Goal: Task Accomplishment & Management: Use online tool/utility

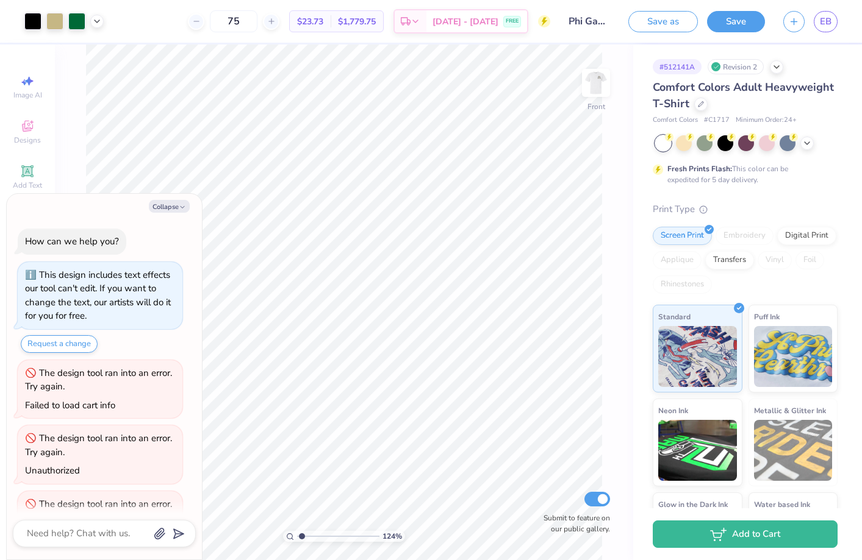
scroll to position [1876, 0]
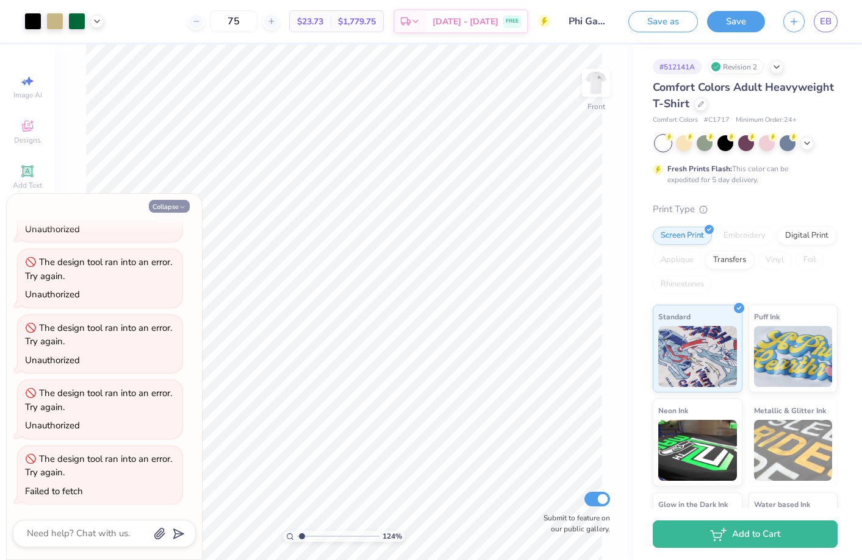
click at [170, 206] on button "Collapse" at bounding box center [169, 206] width 41 height 13
type textarea "x"
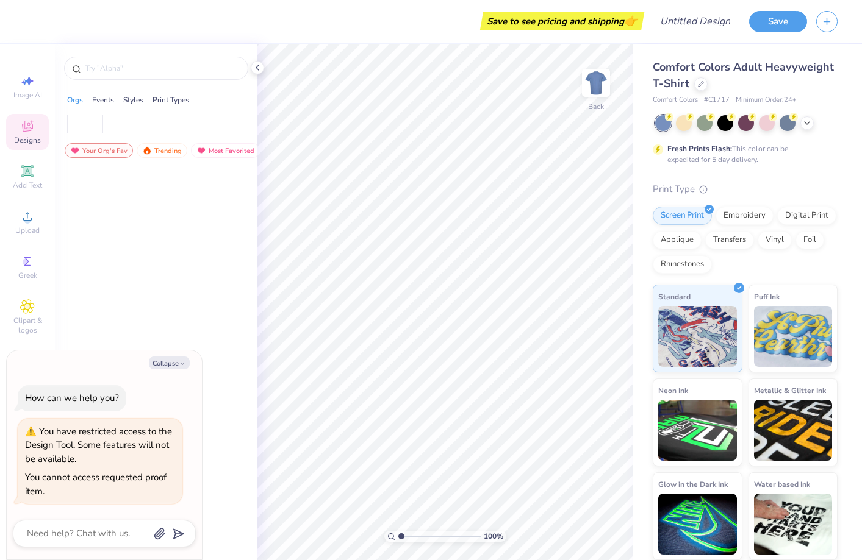
type textarea "x"
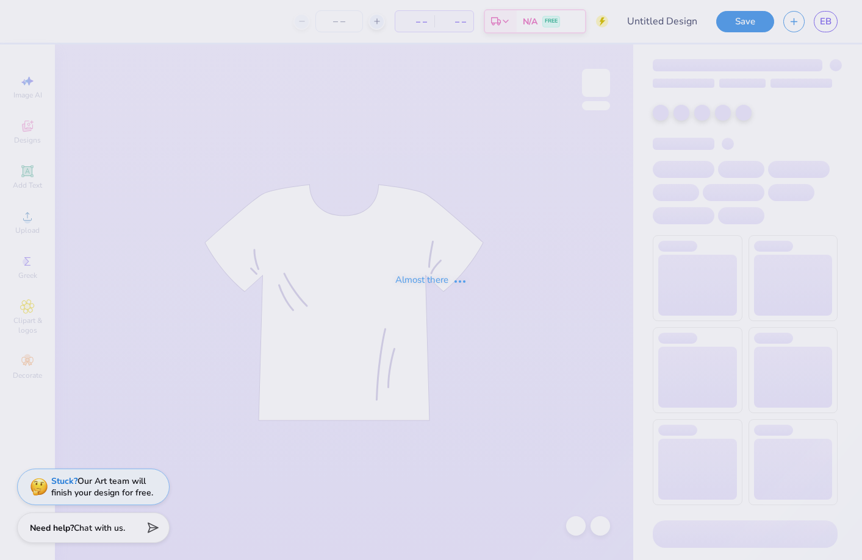
type input "Phi Gamma Delta Parents Weekend"
type input "75"
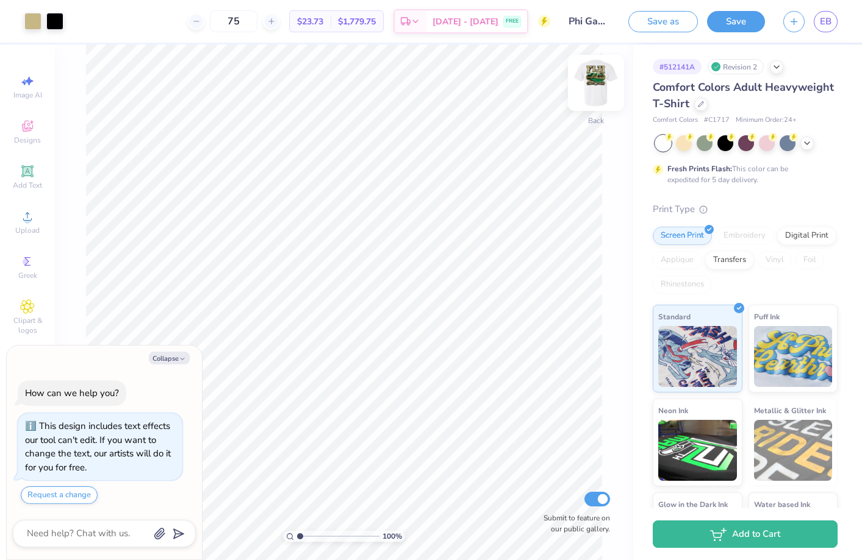
click at [598, 77] on img at bounding box center [595, 83] width 49 height 49
click at [26, 173] on icon at bounding box center [27, 170] width 9 height 9
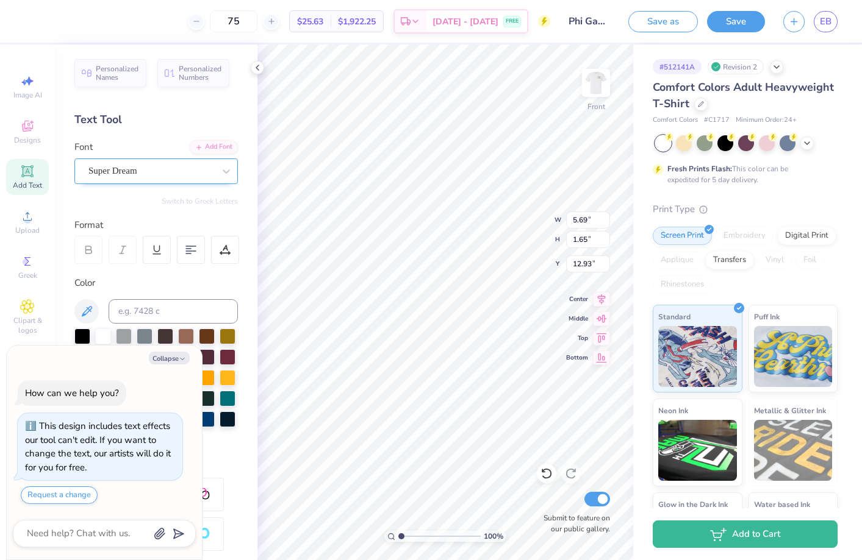
click at [147, 169] on div "Super Dream" at bounding box center [151, 171] width 128 height 19
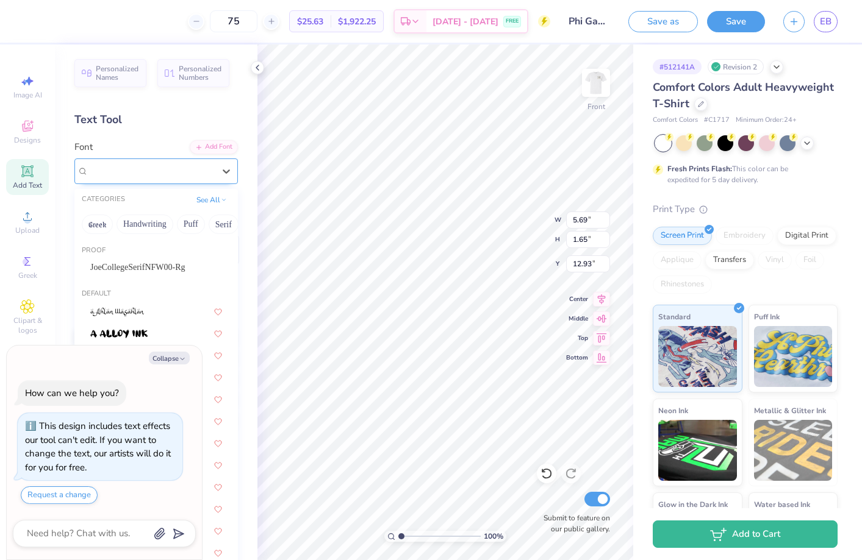
type textarea "x"
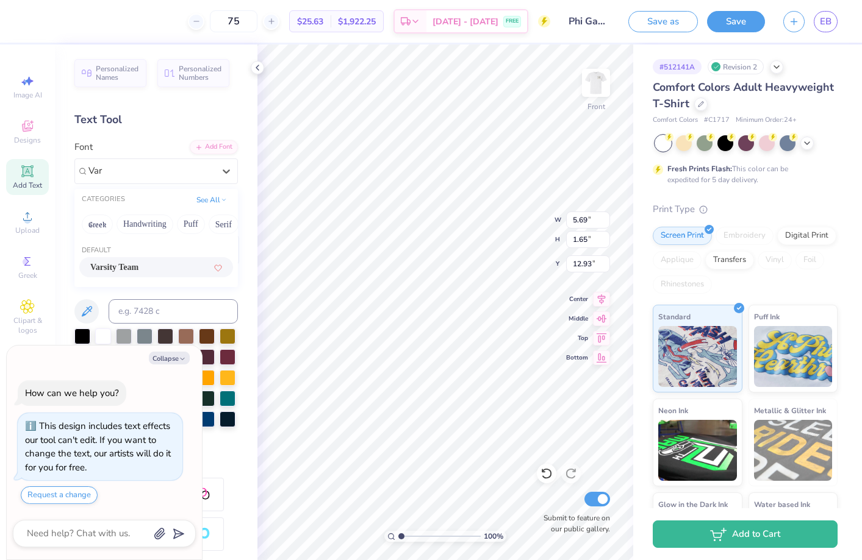
click at [127, 263] on span "Varsity Team" at bounding box center [114, 267] width 48 height 13
type input "Var"
type textarea "x"
type input "5.64"
type textarea "x"
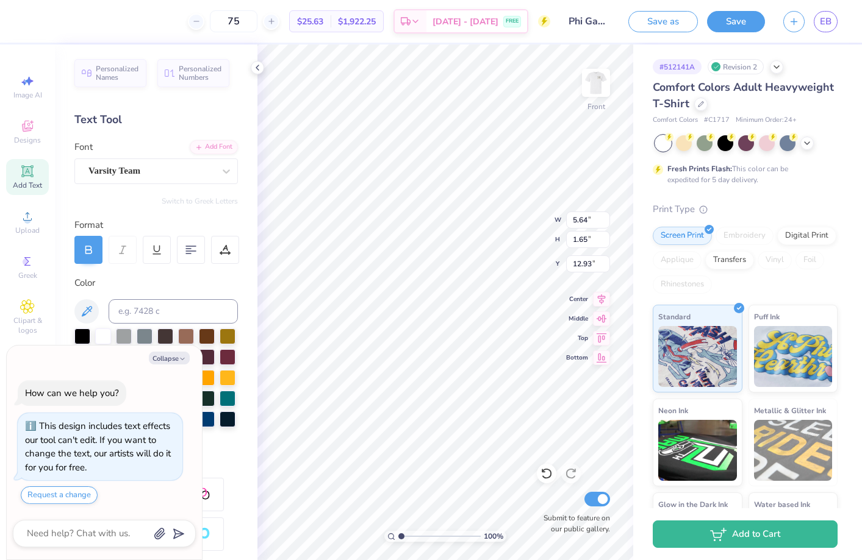
type textarea "TEX"
type textarea "x"
type textarea "TE"
type textarea "x"
type textarea "T"
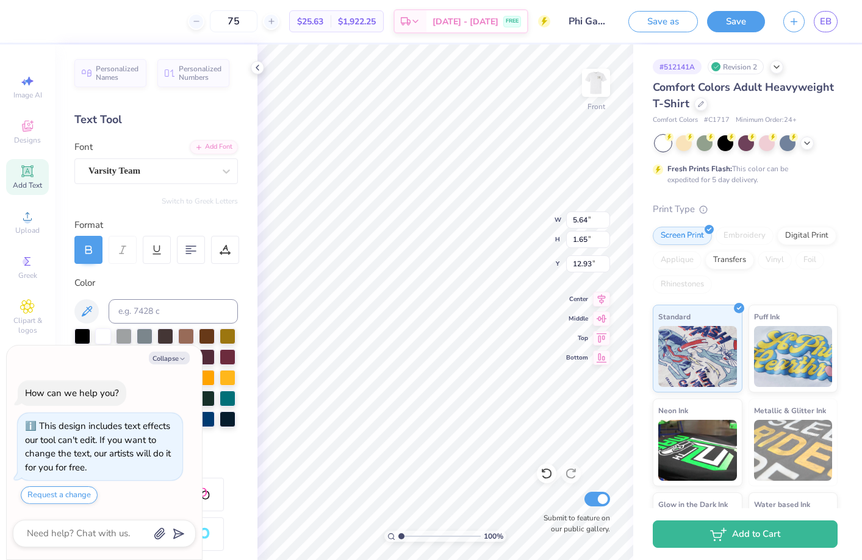
type textarea "x"
type textarea "P"
type textarea "x"
type textarea "Ph"
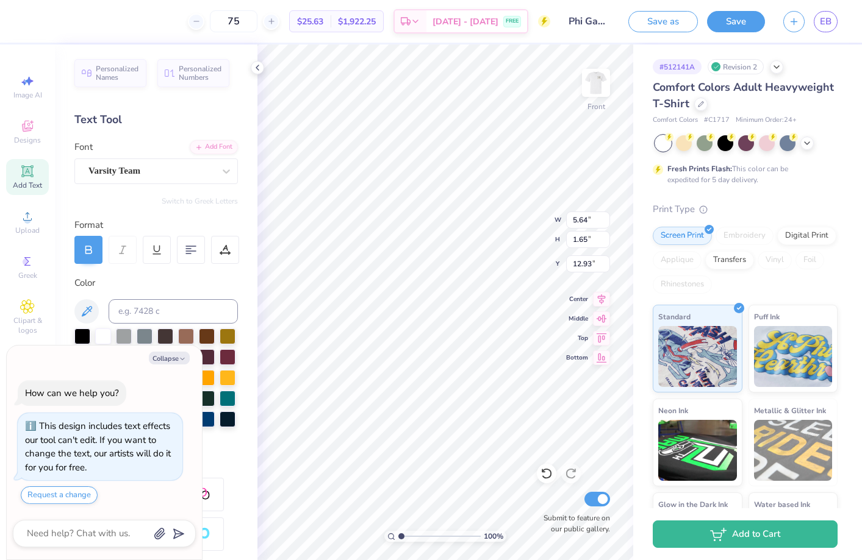
type textarea "x"
type textarea "Phi"
type textarea "x"
type textarea "Phi"
type textarea "x"
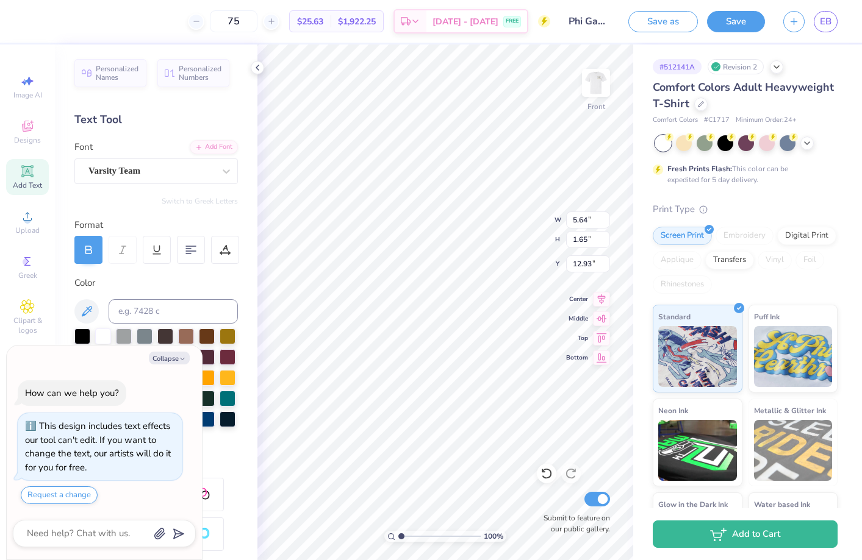
type textarea "Phi G"
type textarea "x"
type textarea "Phi Ga"
type textarea "x"
type textarea "Phi Gam"
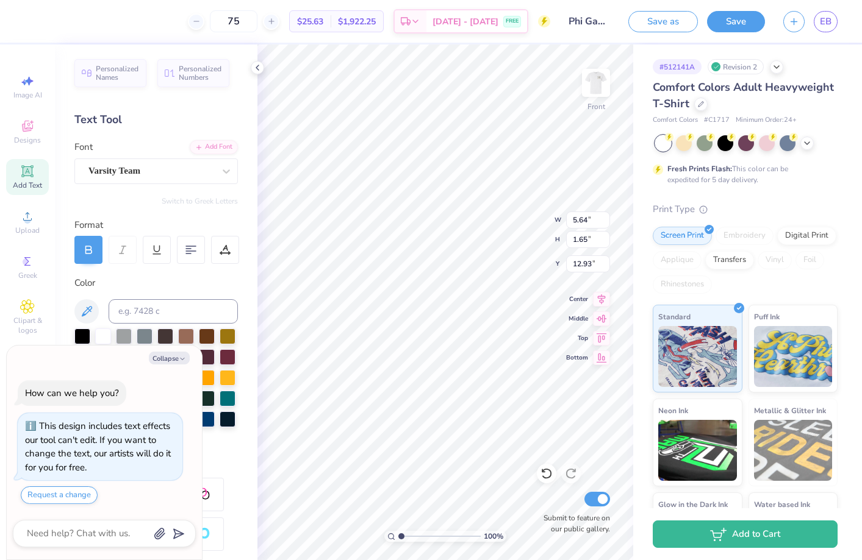
type textarea "x"
type textarea "Phi Gamm"
type textarea "x"
type textarea "Phi Gamma"
type textarea "x"
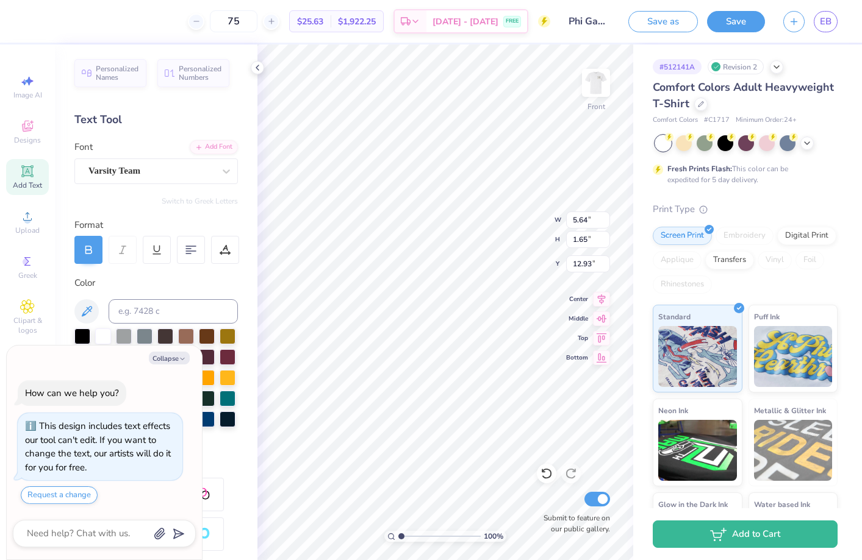
type textarea "Phi Gamma"
type textarea "x"
type textarea "Phi Gamma D"
type textarea "x"
type textarea "Phi Gamma De"
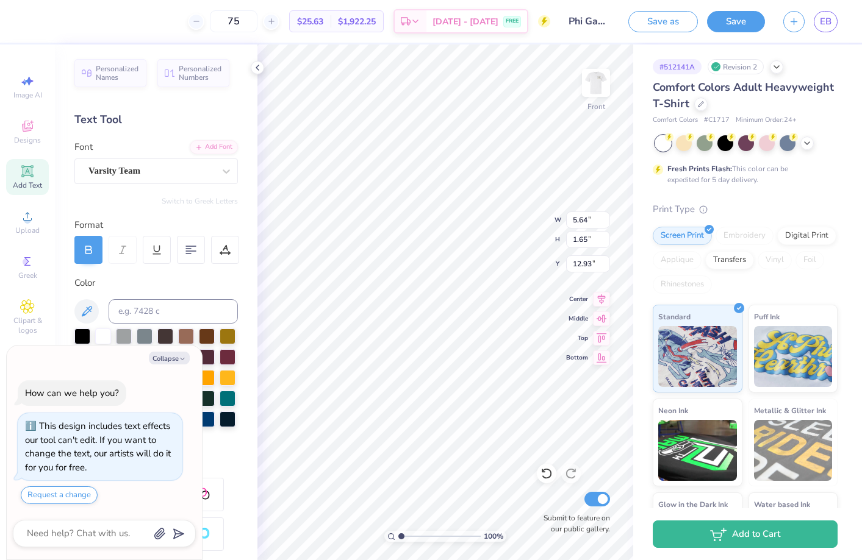
type textarea "x"
type textarea "Phi Gamma Dek"
type textarea "x"
type textarea "Phi Gamma Dekt"
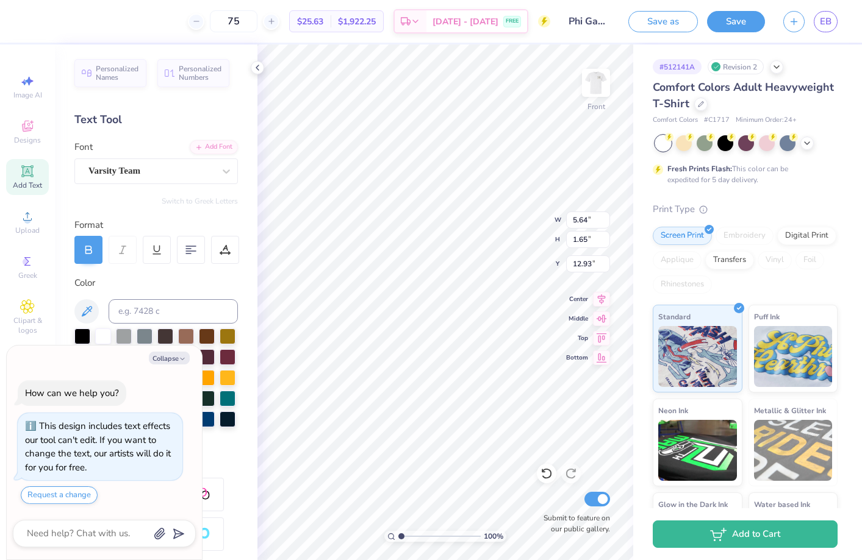
type textarea "x"
type textarea "Phi Gamma Dekta"
type textarea "x"
type textarea "Phi Gamma Dekta"
type textarea "x"
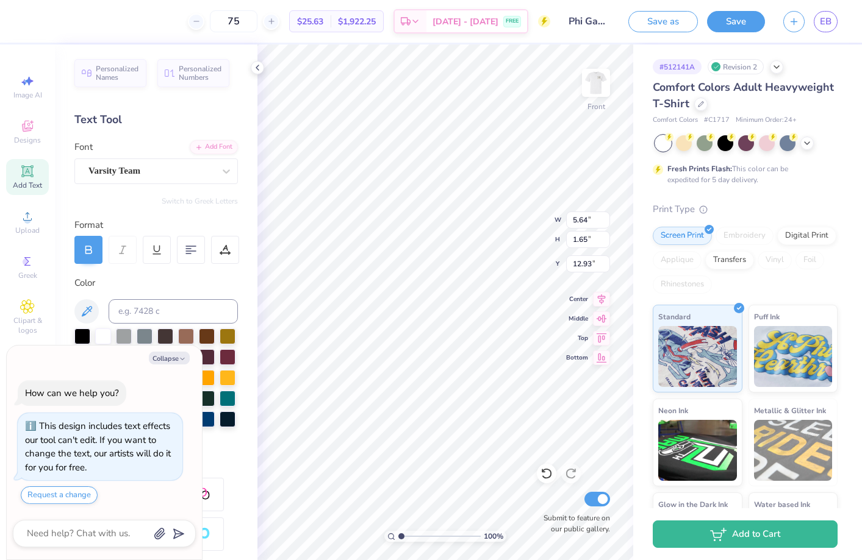
type textarea "Phi Gamma Dekta"
type textarea "x"
type textarea "Phi Gamma Dekt"
type textarea "x"
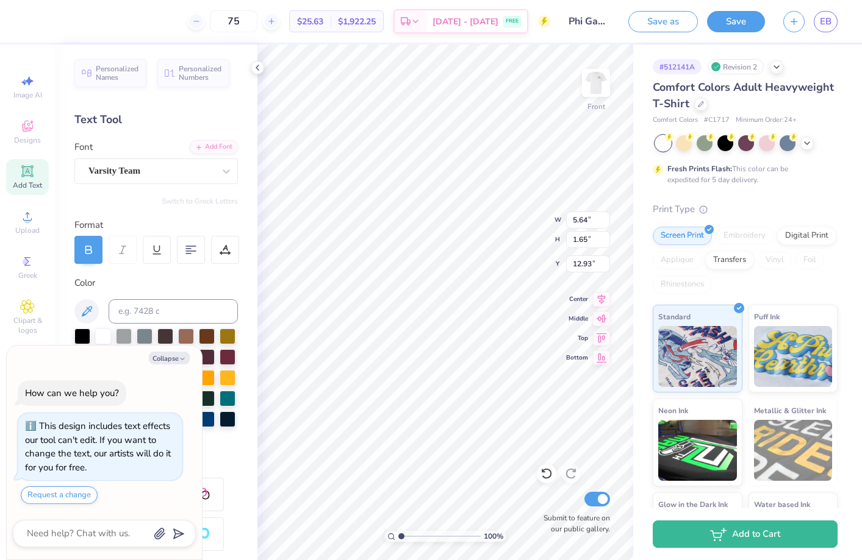
type textarea "Phi Gamma Dek"
type textarea "x"
type textarea "Phi Gamma Dekl"
type textarea "x"
type textarea "Phi Gamma Deklt"
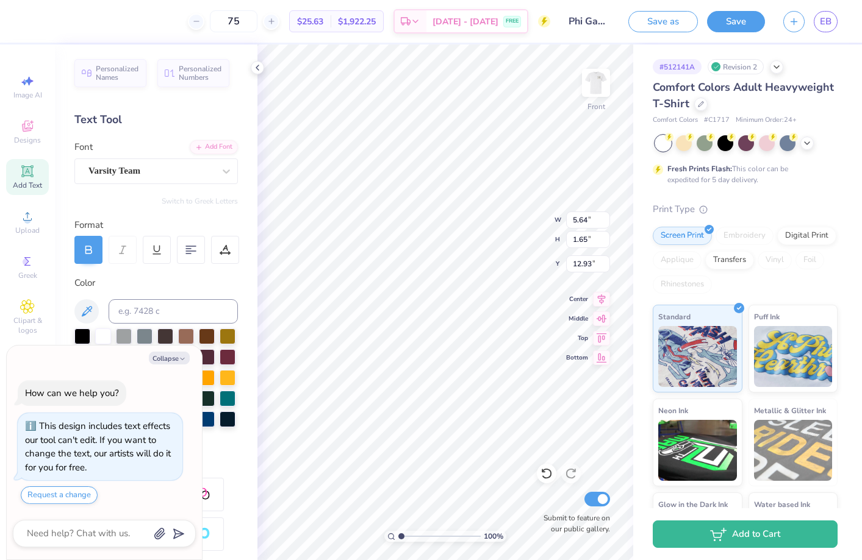
type textarea "x"
type textarea "Phi Gamma Deklta"
type textarea "x"
type textarea "Phi Gamma Deklt"
type textarea "x"
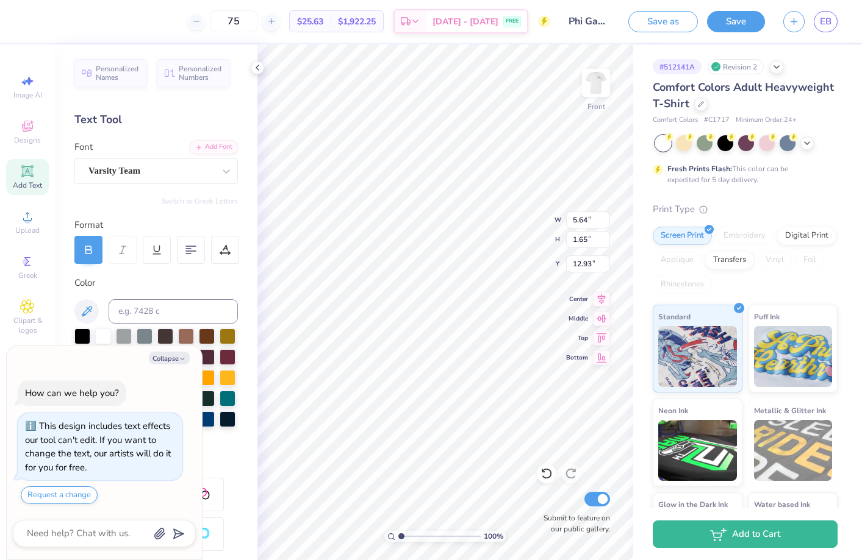
type textarea "Phi Gamma Dekl"
type textarea "x"
type textarea "Phi Gamma Dek"
type textarea "x"
type textarea "Phi Gamma De"
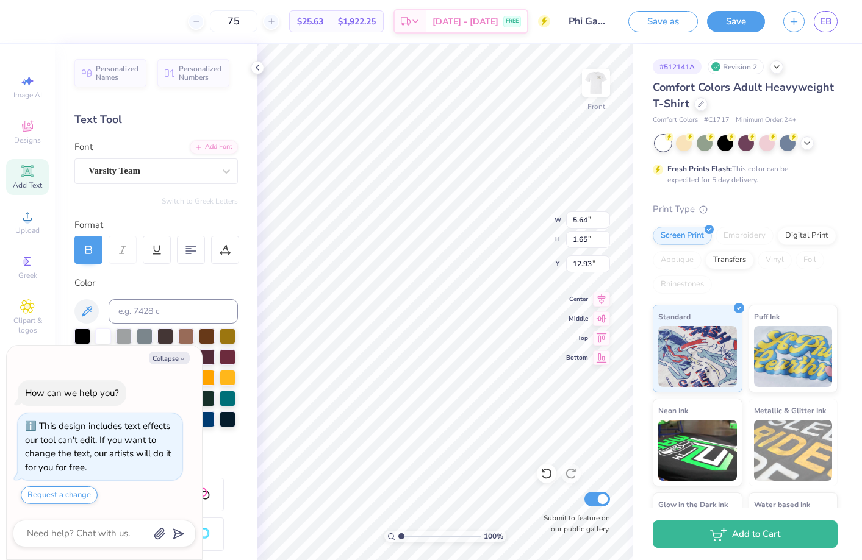
scroll to position [0, 2]
type textarea "x"
type textarea "Phi Gamma D"
type textarea "x"
type textarea "Phi Gamma"
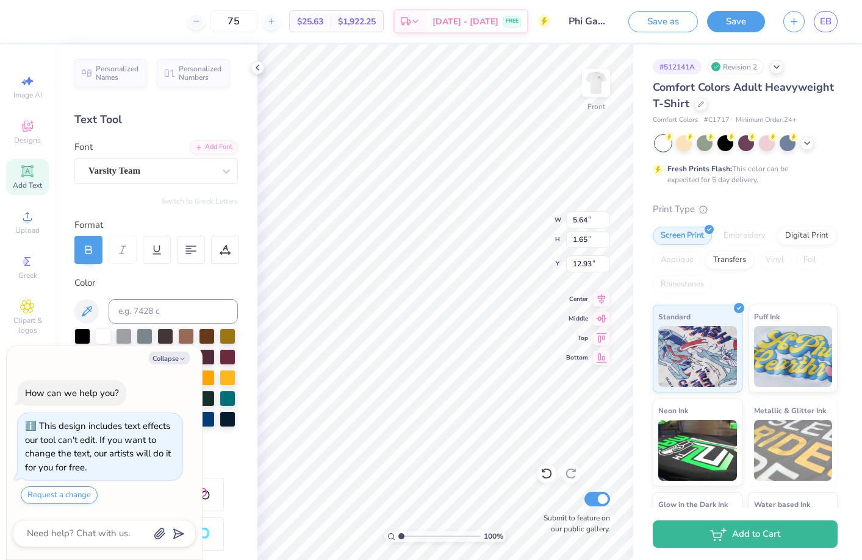
type textarea "x"
type textarea "Phi Gamma"
type textarea "x"
type textarea "Phi Gamma"
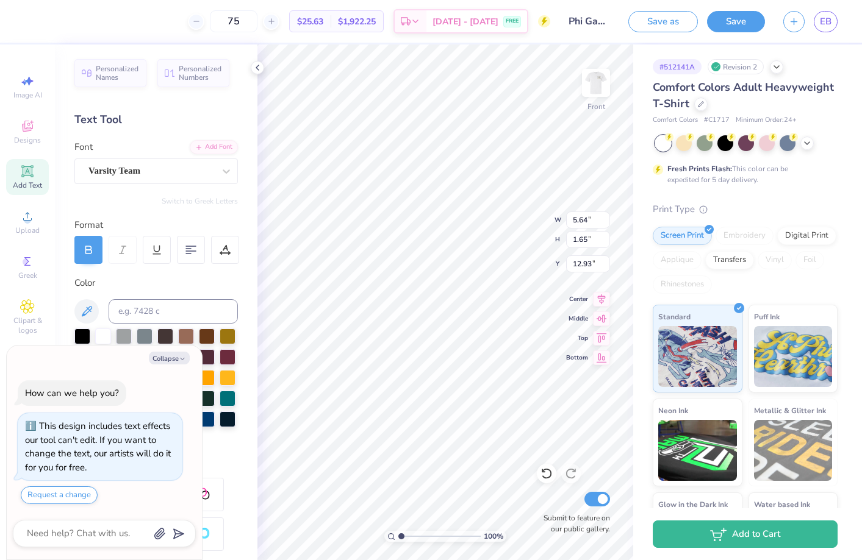
type textarea "x"
type textarea "Phi Gamma D"
type textarea "x"
type textarea "Phi Gamma De"
type textarea "x"
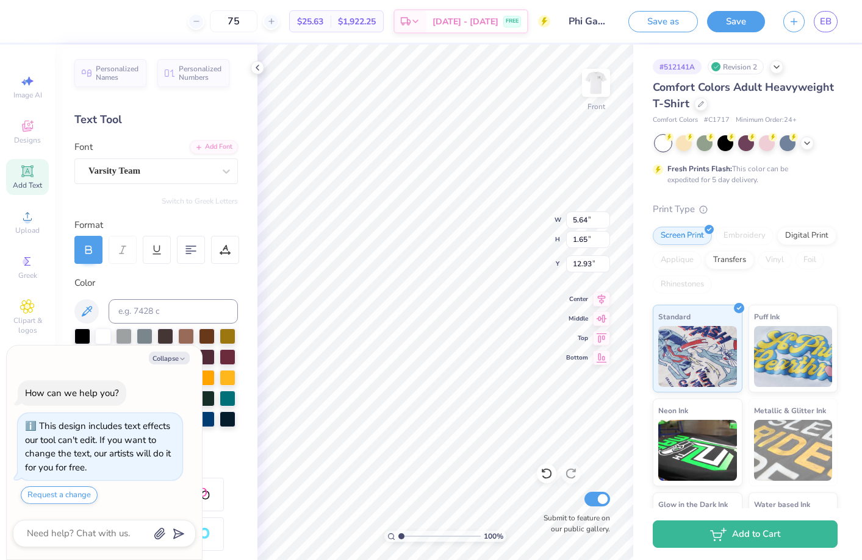
type textarea "Phi Gamma Del"
type textarea "x"
type textarea "Phi Gamma Delt"
type textarea "x"
type textarea "Phi Gamma Delta"
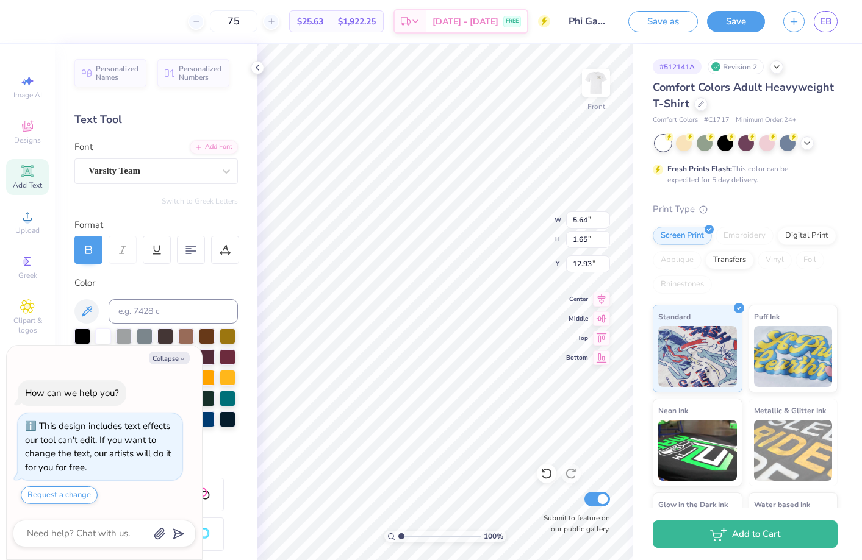
scroll to position [0, 4]
type textarea "x"
click at [159, 304] on input at bounding box center [173, 311] width 129 height 24
type input "4525"
type textarea "x"
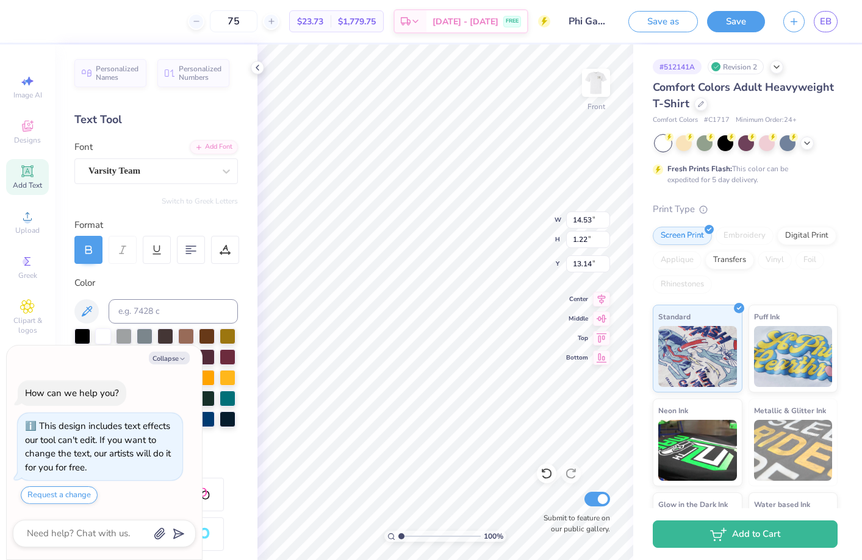
type input "16.83"
click at [174, 356] on button "Collapse" at bounding box center [169, 358] width 41 height 13
type textarea "x"
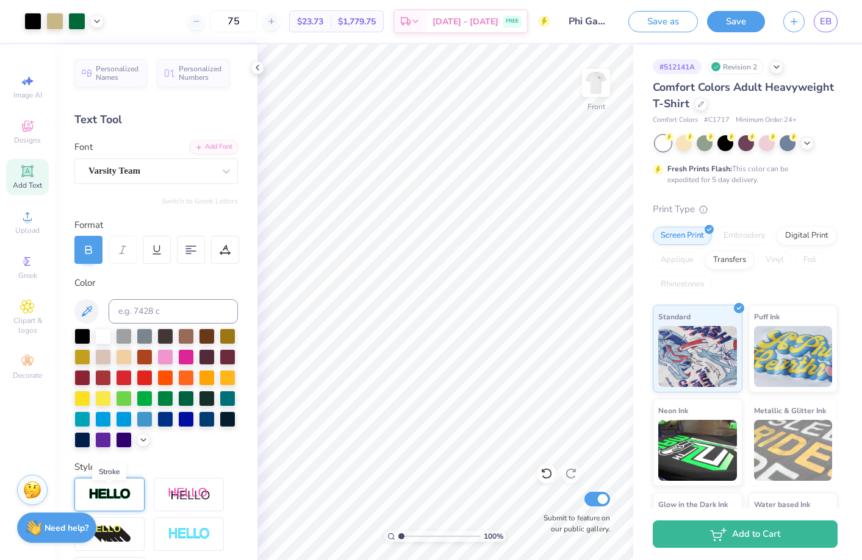
click at [115, 493] on img at bounding box center [109, 495] width 43 height 14
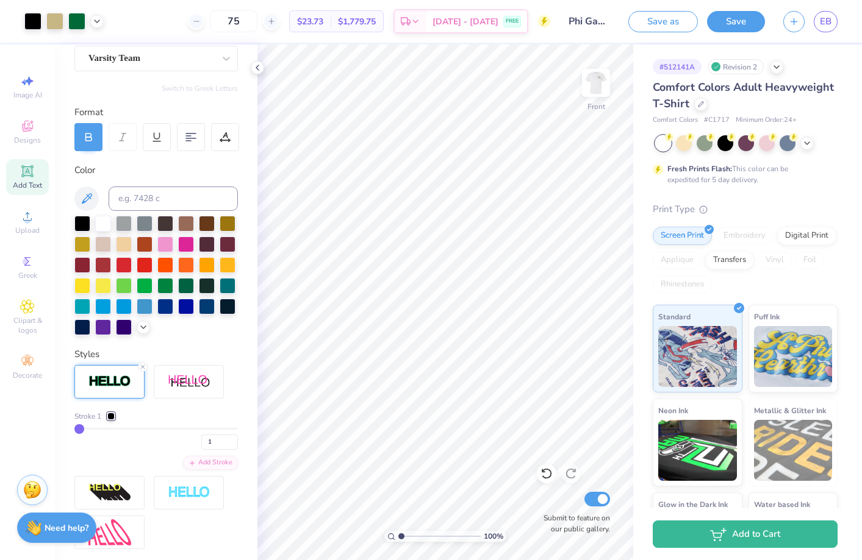
scroll to position [115, 0]
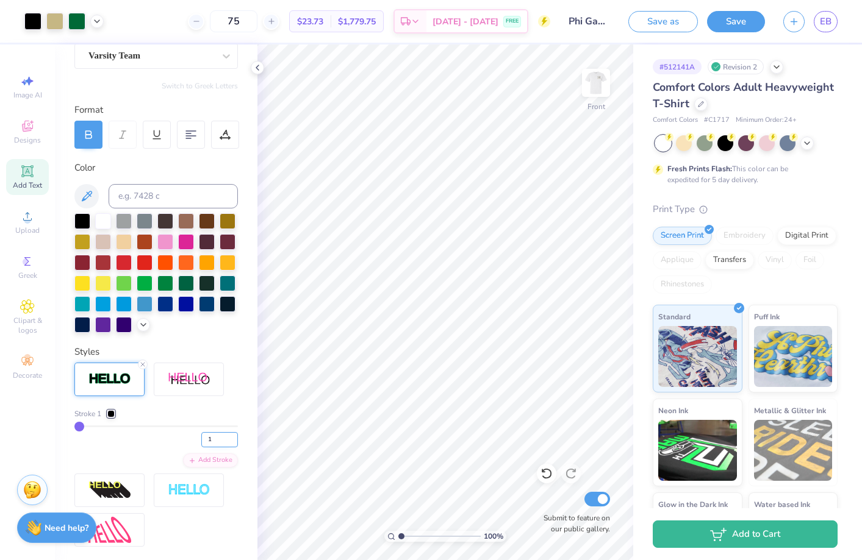
click at [216, 438] on input "1" at bounding box center [219, 439] width 37 height 15
click at [179, 376] on img at bounding box center [189, 379] width 43 height 15
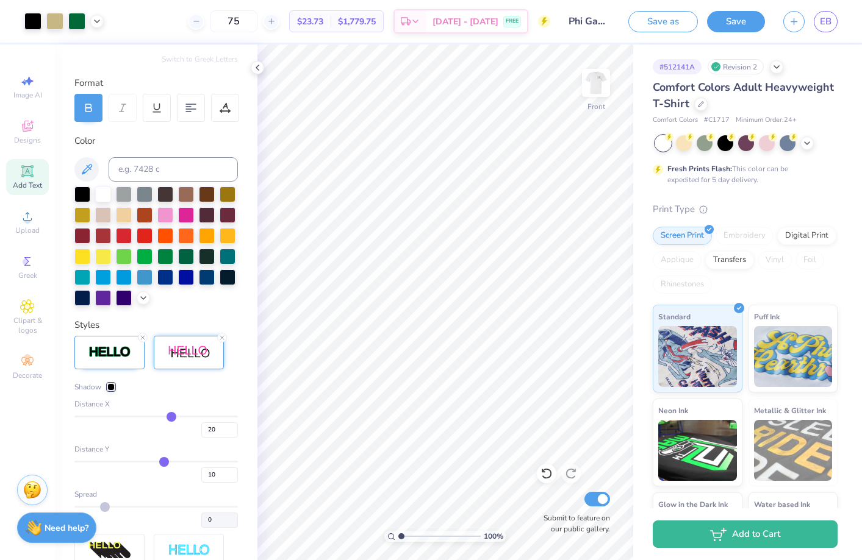
scroll to position [146, 0]
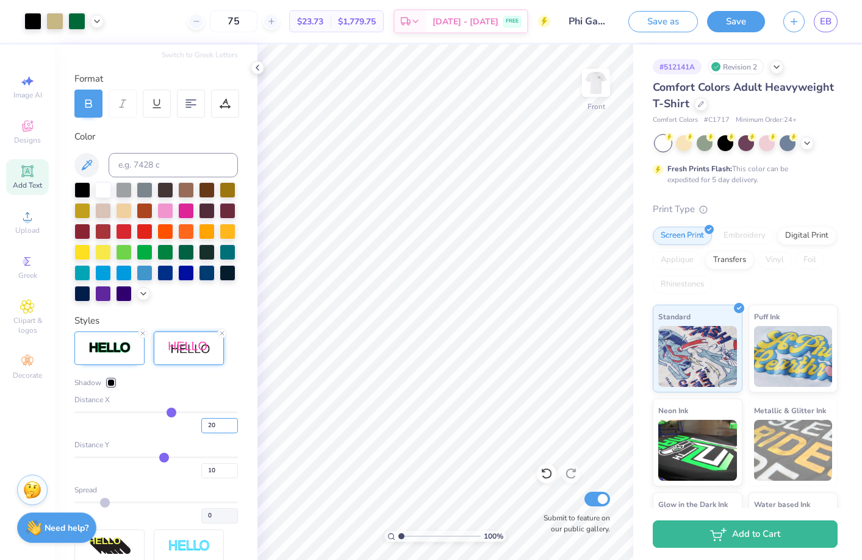
click at [218, 422] on input "20" at bounding box center [219, 425] width 37 height 15
type input "2"
type input "10"
click at [224, 424] on input "10" at bounding box center [219, 425] width 37 height 15
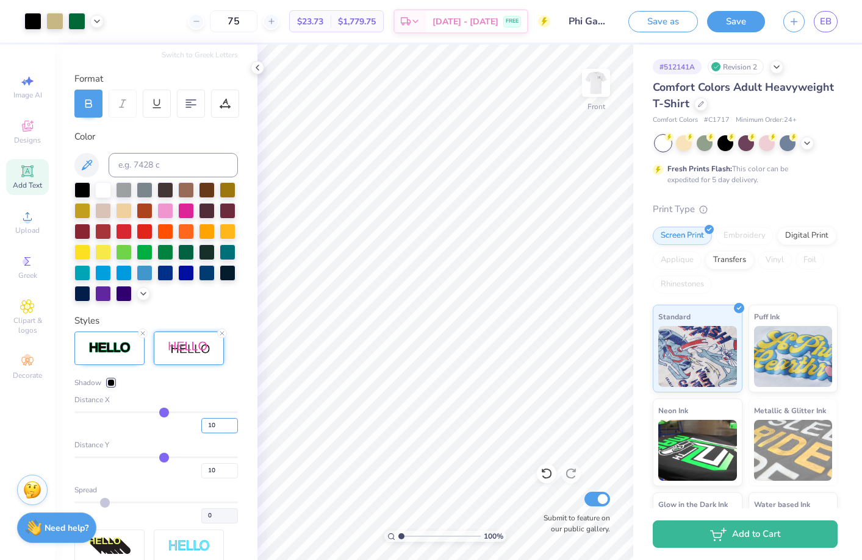
type input "1"
type input "5"
click at [216, 473] on input "10" at bounding box center [219, 470] width 37 height 15
type input "1"
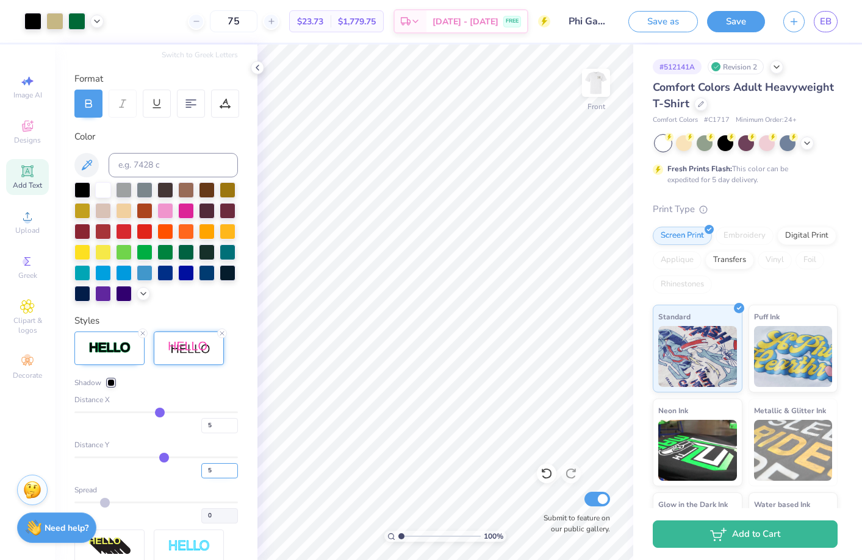
type input "5"
type input "7"
type input "6"
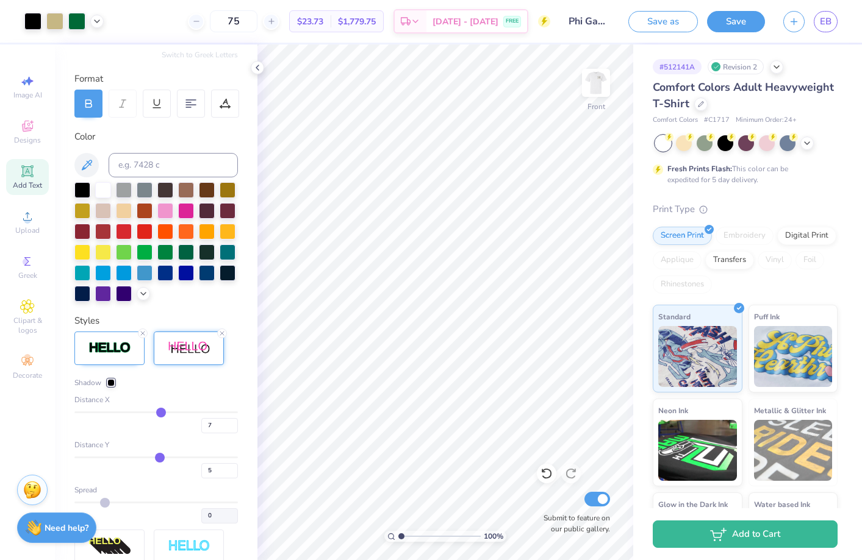
type input "6"
type input "5"
type input "4"
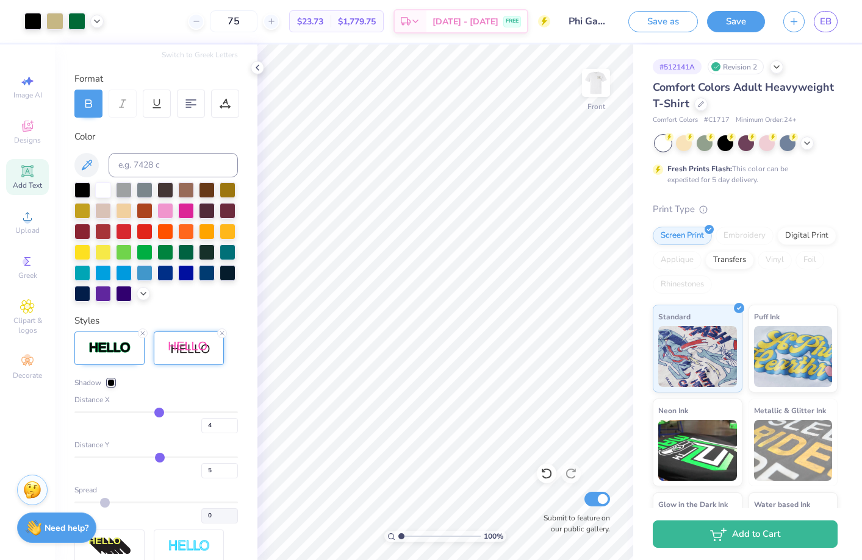
type input "3"
type input "2"
type input "1"
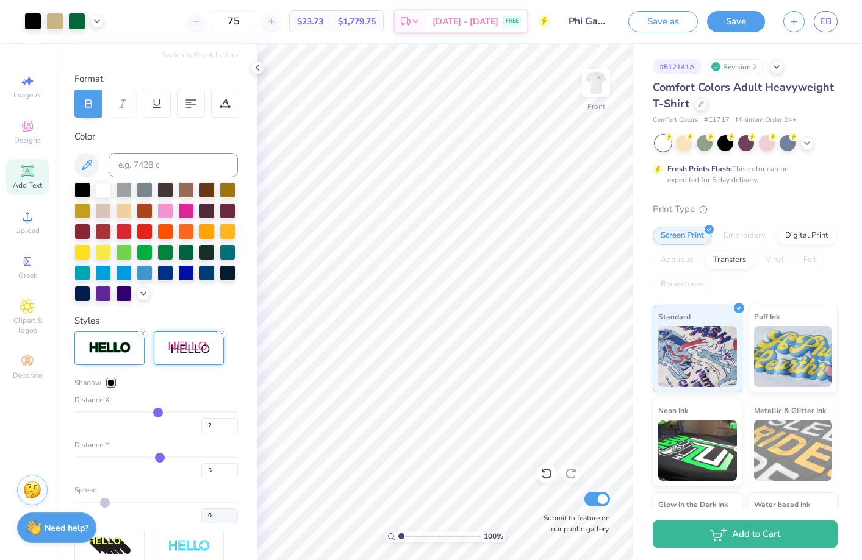
type input "1"
type input "0"
type input "-1"
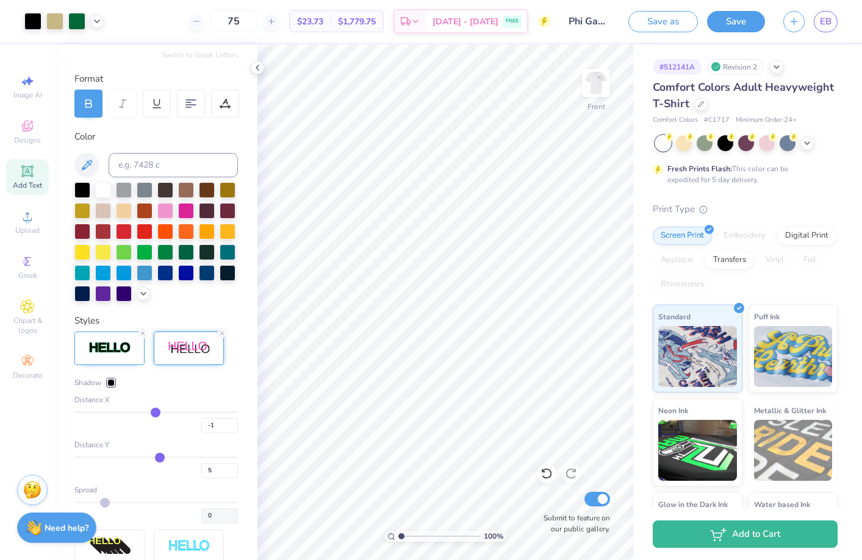
type input "-2"
type input "-3"
type input "-4"
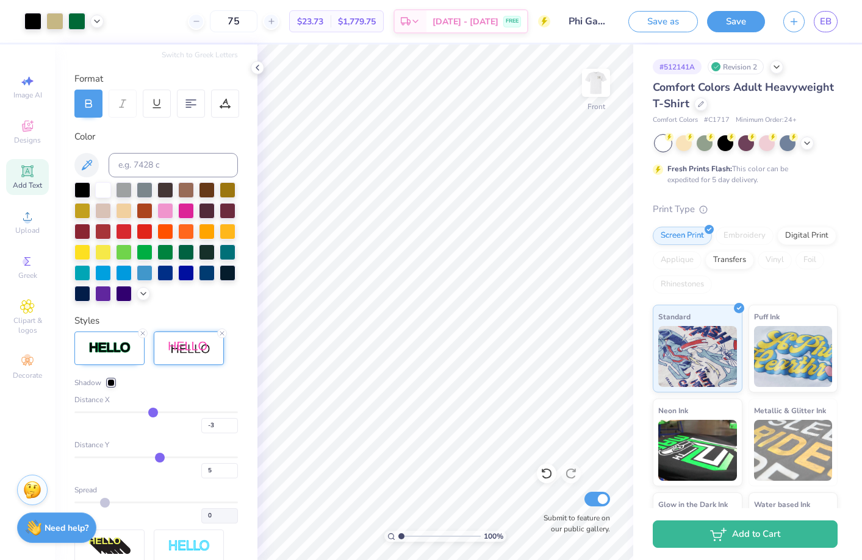
type input "-4"
type input "-5"
type input "-6"
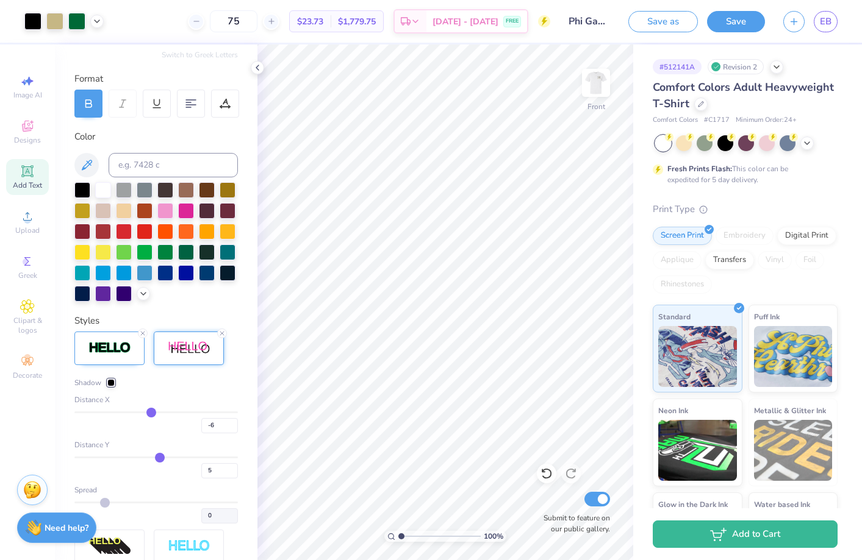
drag, startPoint x: 162, startPoint y: 410, endPoint x: 151, endPoint y: 409, distance: 10.4
click at [151, 412] on input "range" at bounding box center [155, 413] width 163 height 2
type input "-5"
type input "-4"
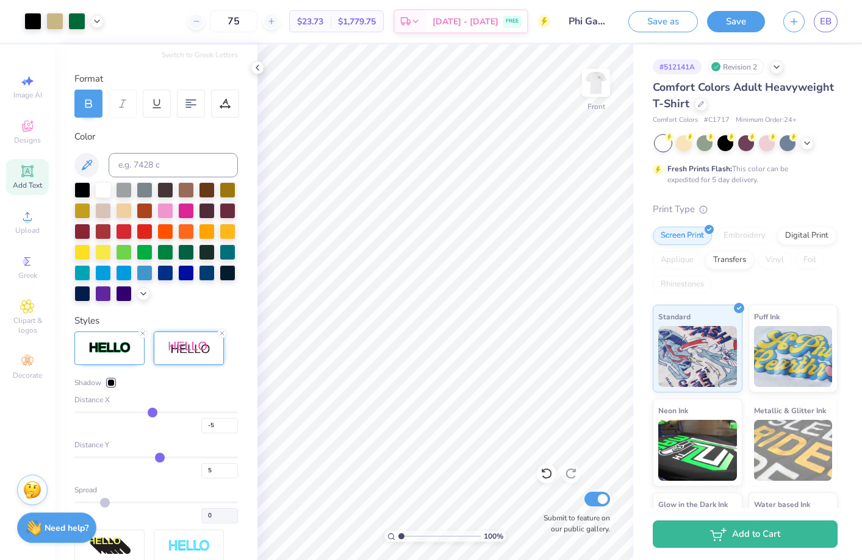
type input "-4"
type input "-3"
click at [153, 412] on input "range" at bounding box center [155, 413] width 163 height 2
type input "-2"
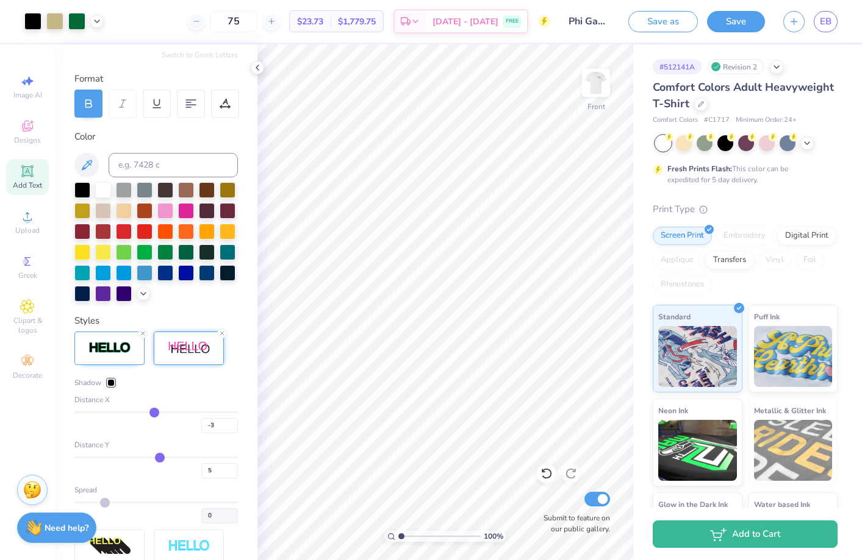
type input "-2"
type input "-1"
type input "0"
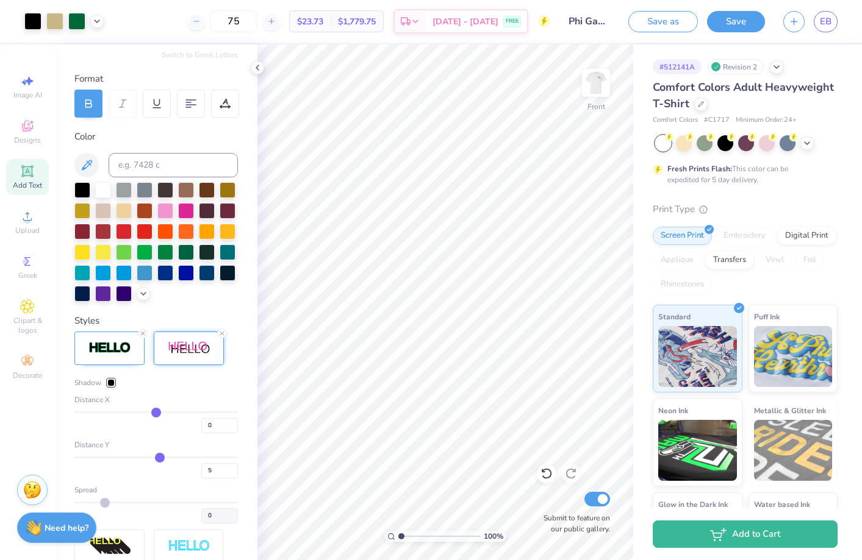
click at [156, 412] on input "range" at bounding box center [155, 413] width 163 height 2
type input "1"
type input "2"
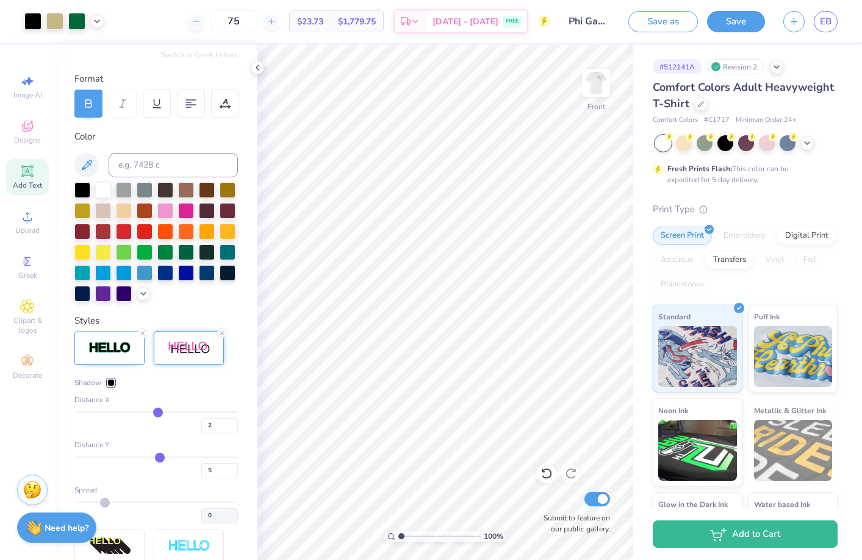
type input "2"
click at [157, 412] on input "range" at bounding box center [155, 413] width 163 height 2
click at [223, 431] on input "2" at bounding box center [219, 425] width 37 height 15
type input "1"
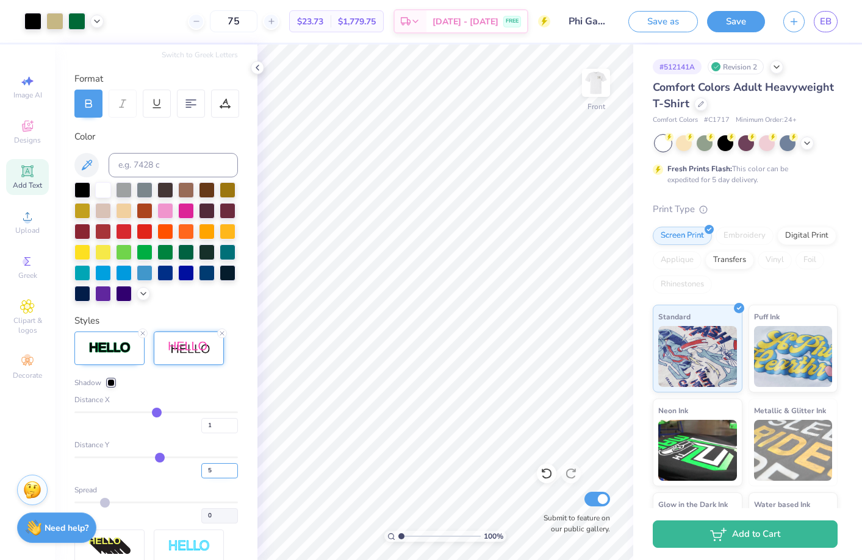
click at [216, 474] on input "5" at bounding box center [219, 470] width 37 height 15
type input "1"
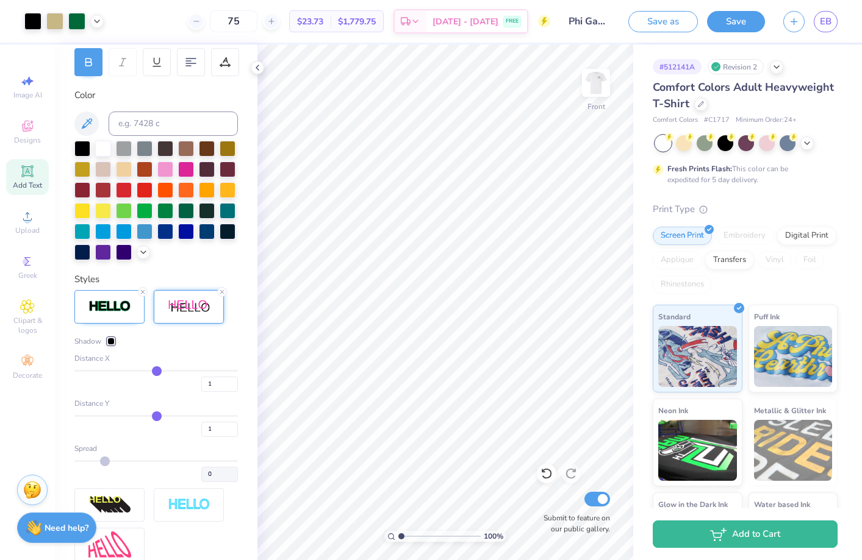
scroll to position [186, 0]
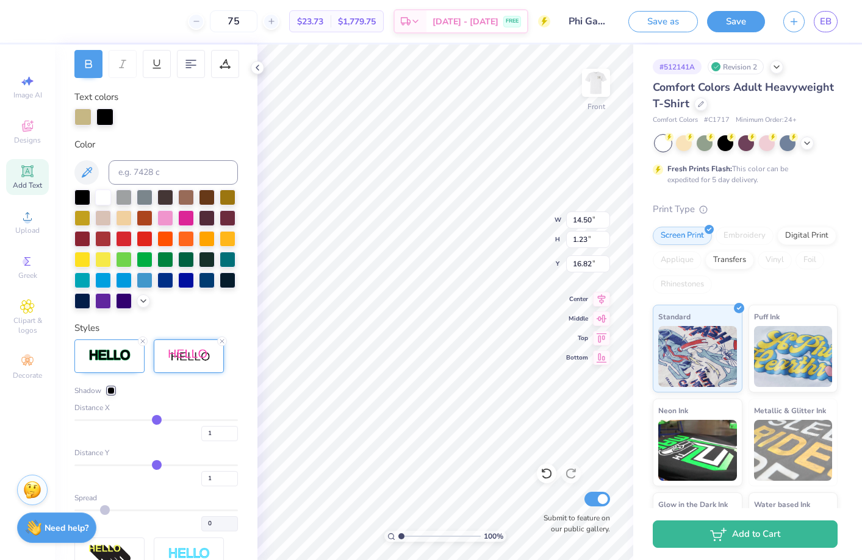
type input "4.86"
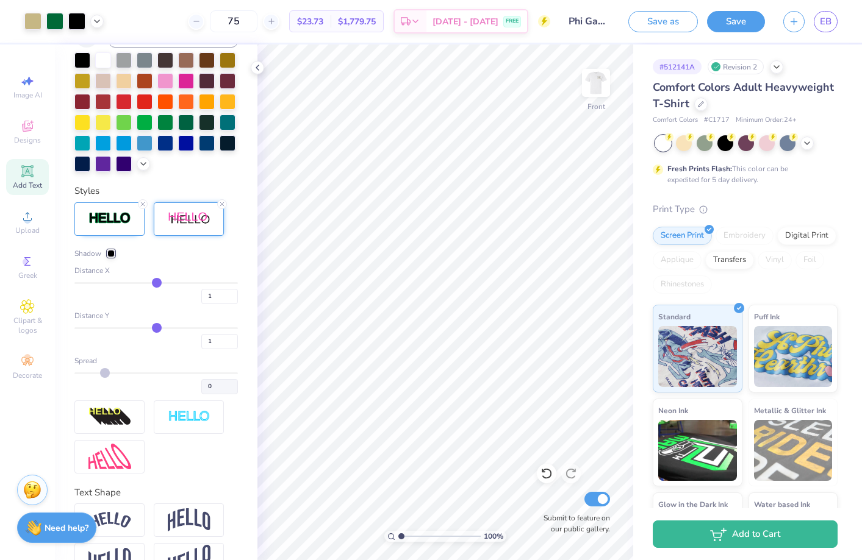
scroll to position [354, 0]
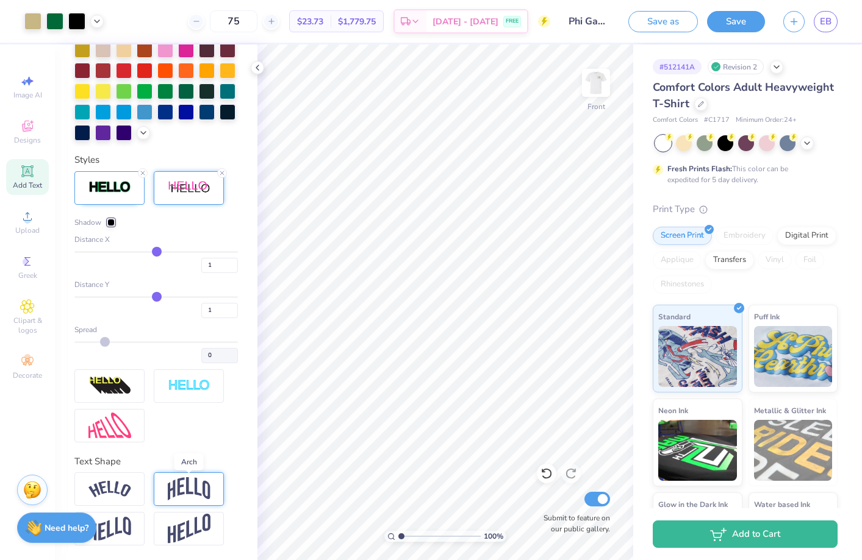
click at [179, 487] on img at bounding box center [189, 489] width 43 height 23
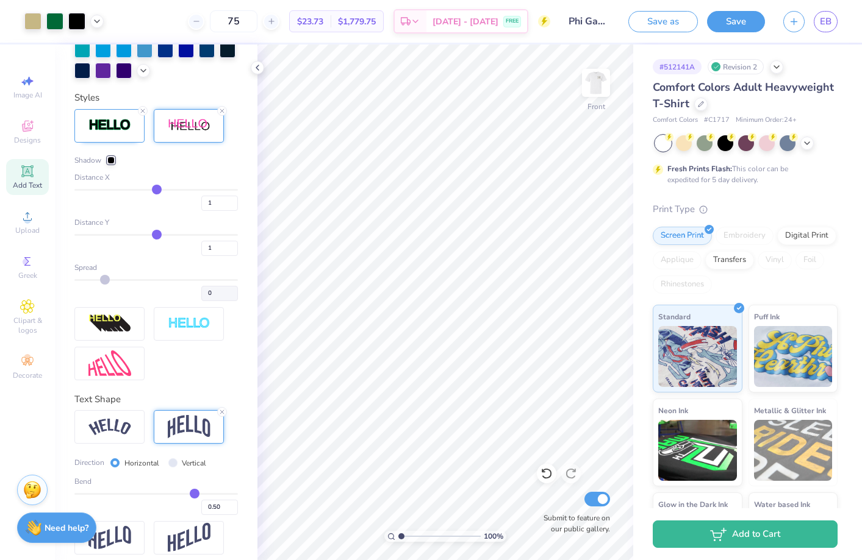
scroll to position [425, 0]
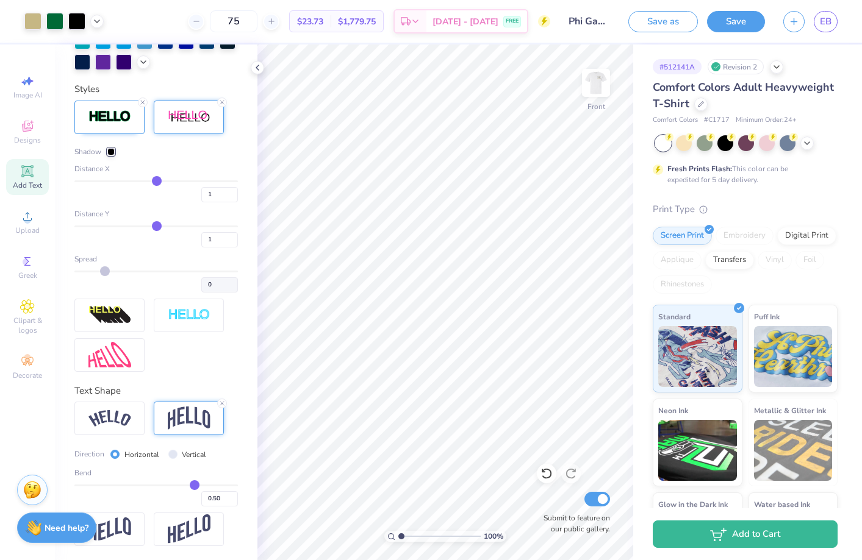
type input "0.53"
type input "0.54"
type input "0.55"
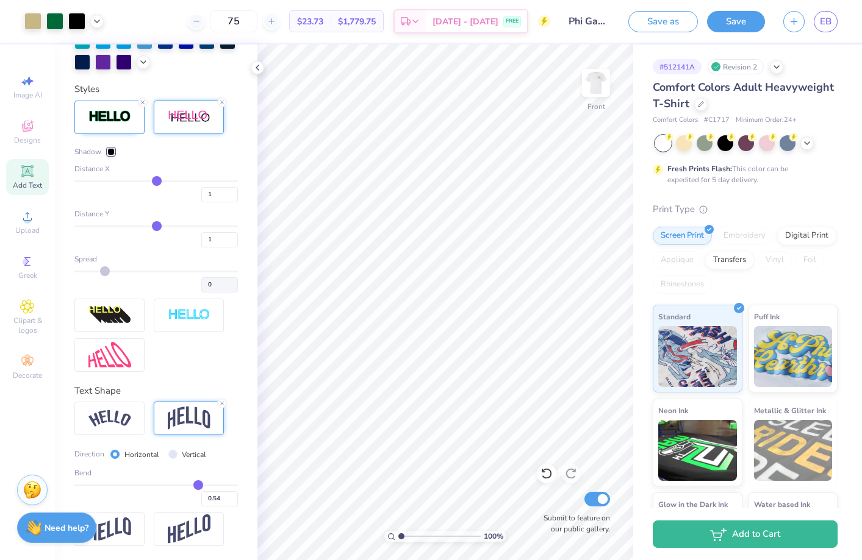
type input "0.55"
click at [198, 485] on input "range" at bounding box center [155, 486] width 163 height 2
type input "4.59"
click at [171, 452] on input "Vertical" at bounding box center [172, 454] width 9 height 9
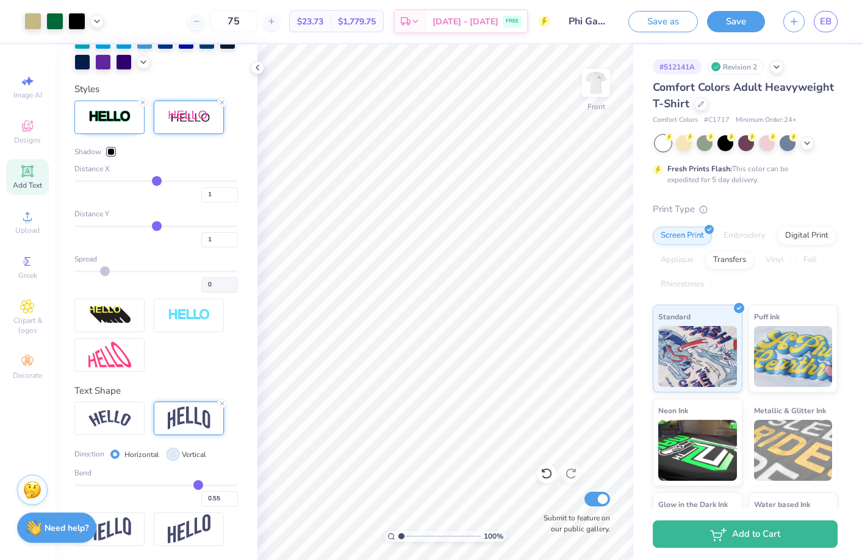
radio input "true"
click at [113, 454] on input "Horizontal" at bounding box center [114, 454] width 9 height 9
radio input "true"
click at [259, 70] on icon at bounding box center [257, 68] width 10 height 10
click at [543, 471] on icon at bounding box center [546, 474] width 10 height 11
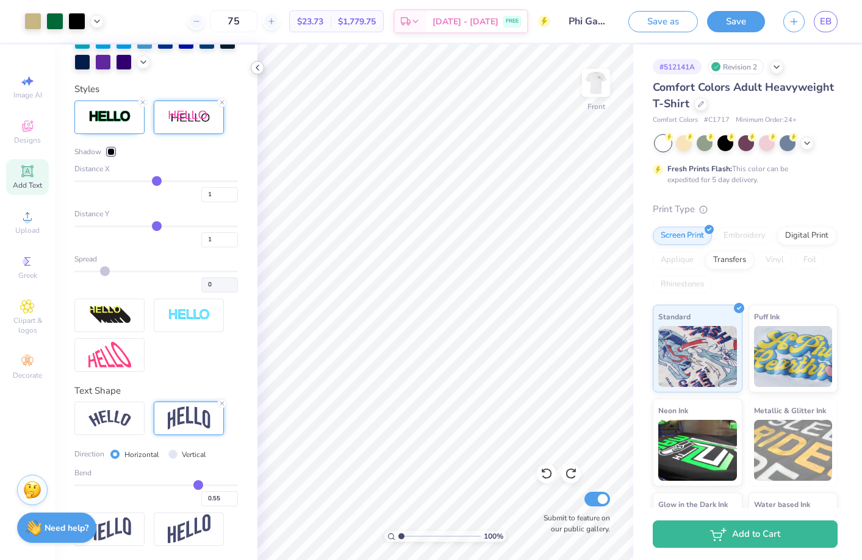
click at [256, 66] on icon at bounding box center [257, 68] width 10 height 10
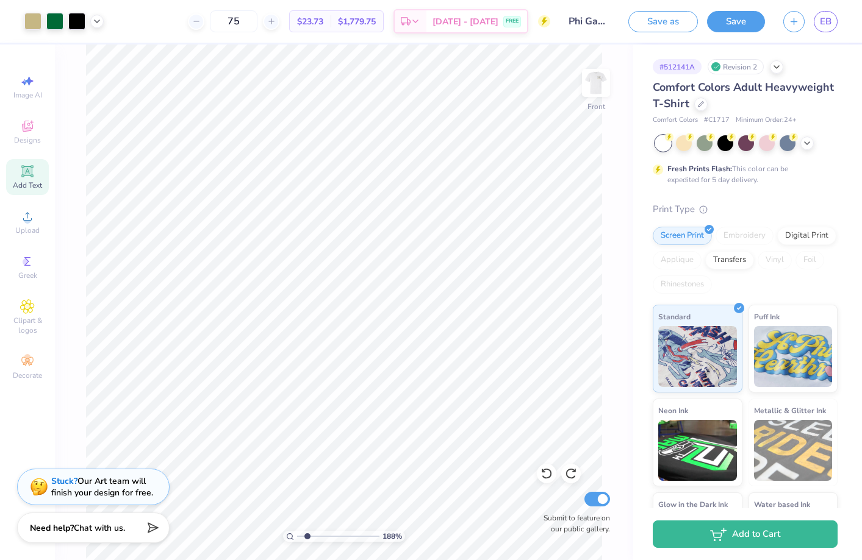
drag, startPoint x: 300, startPoint y: 535, endPoint x: 307, endPoint y: 534, distance: 6.8
click at [307, 535] on input "range" at bounding box center [338, 536] width 82 height 11
type input "1.88"
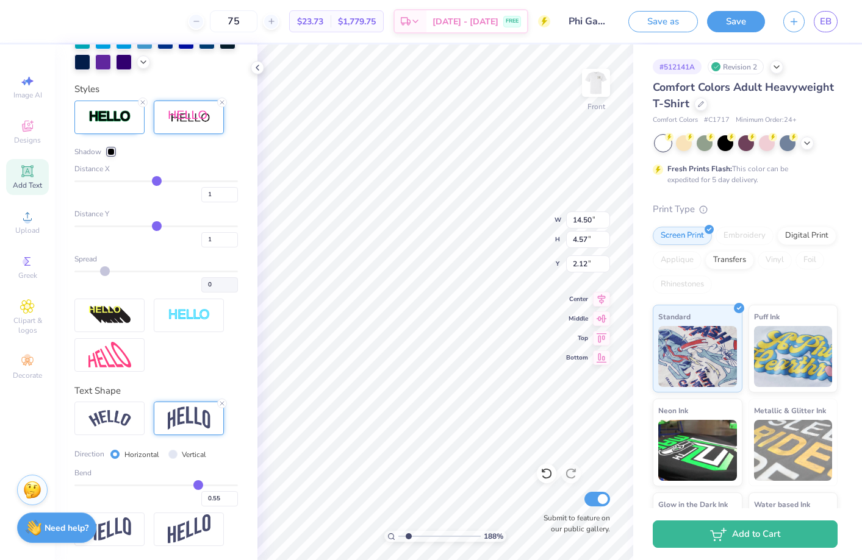
type input "2.12"
click at [531, 229] on div "188 % Front W 14.50 H 4.57 Y 2.12 Center Middle Top Bottom Submit to feature on…" at bounding box center [445, 303] width 376 height 516
click at [518, 230] on div "188 % Front W 0.72 0.72 " H 0.39 0.39 " Y 7.66 7.66 " Center Middle Top Bottom …" at bounding box center [445, 303] width 376 height 516
type input "14.50"
type input "4.57"
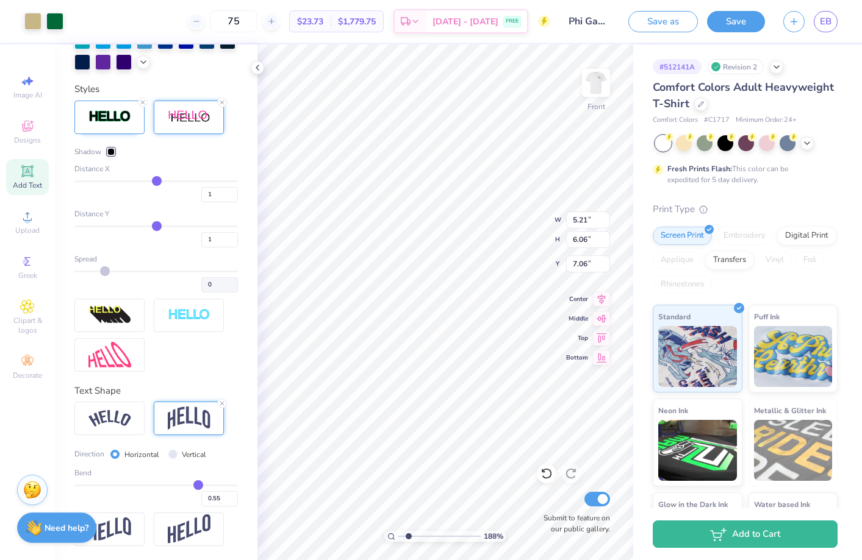
type input "2.12"
click at [98, 20] on polyline at bounding box center [97, 20] width 5 height 2
click at [96, 20] on polyline at bounding box center [97, 20] width 5 height 2
click at [94, 21] on icon at bounding box center [97, 20] width 10 height 10
click at [259, 68] on icon at bounding box center [257, 68] width 10 height 10
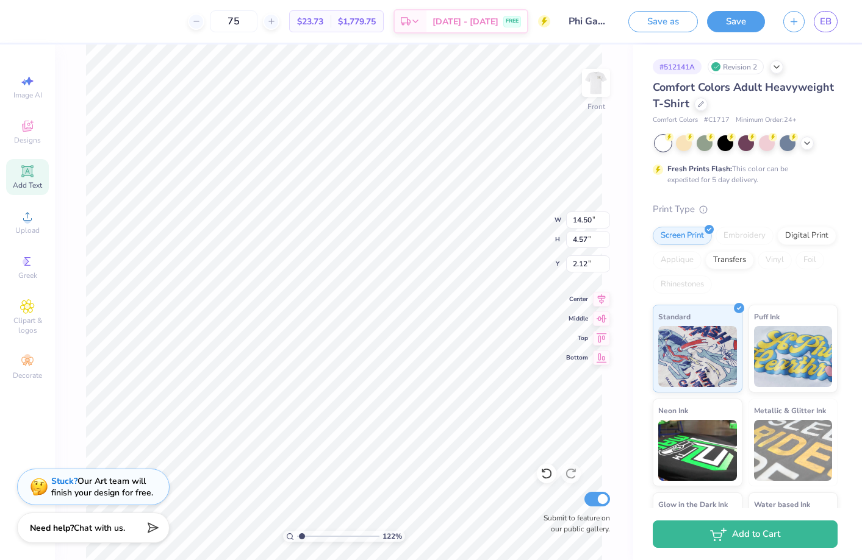
type input "1.24"
click at [302, 534] on input "range" at bounding box center [338, 536] width 82 height 11
type input "4.59"
click at [598, 66] on img at bounding box center [595, 83] width 49 height 49
click at [598, 82] on img at bounding box center [595, 83] width 49 height 49
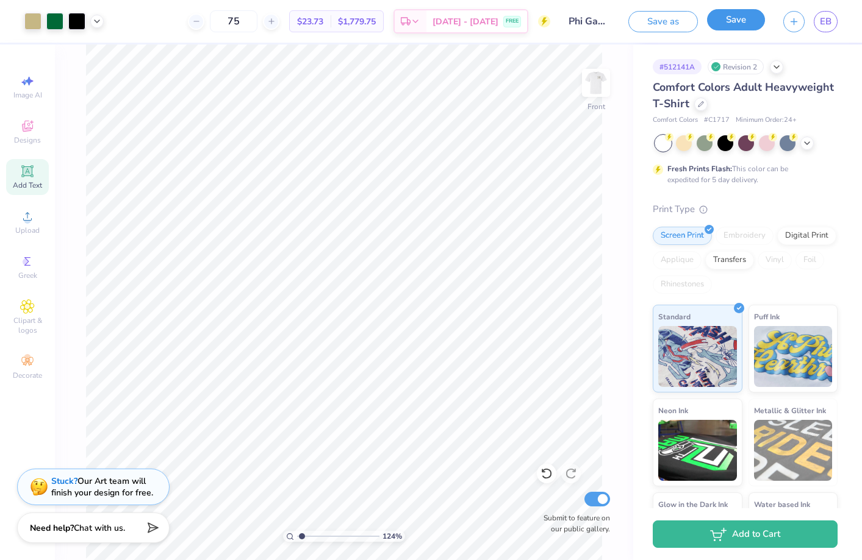
click at [724, 18] on button "Save" at bounding box center [736, 19] width 58 height 21
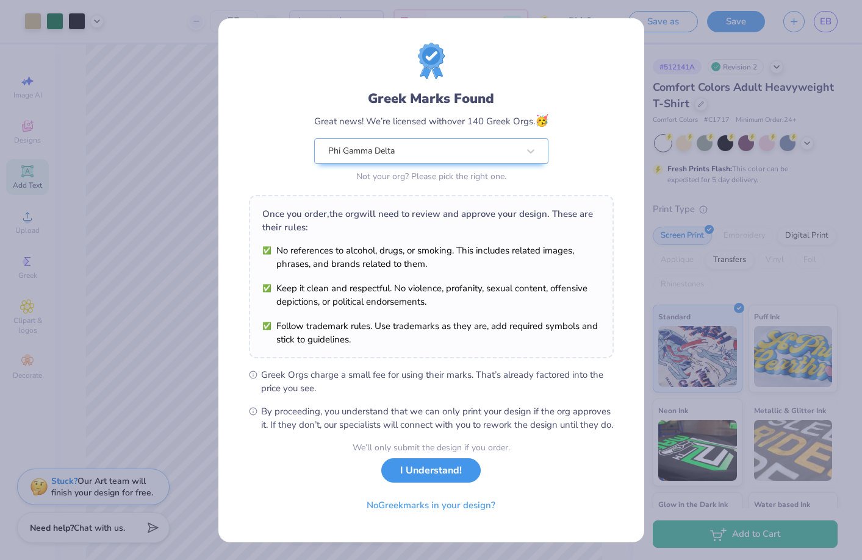
click at [426, 484] on button "I Understand!" at bounding box center [430, 471] width 99 height 25
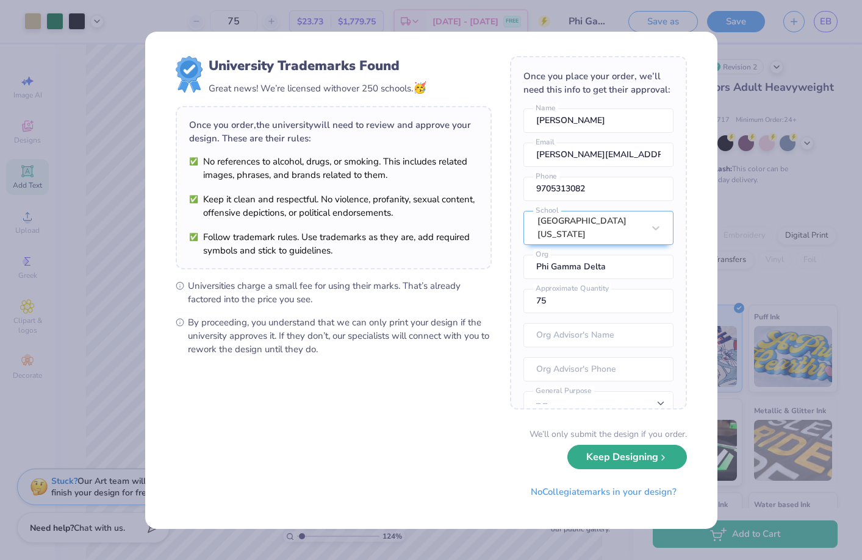
click at [623, 455] on button "Keep Designing" at bounding box center [627, 457] width 120 height 25
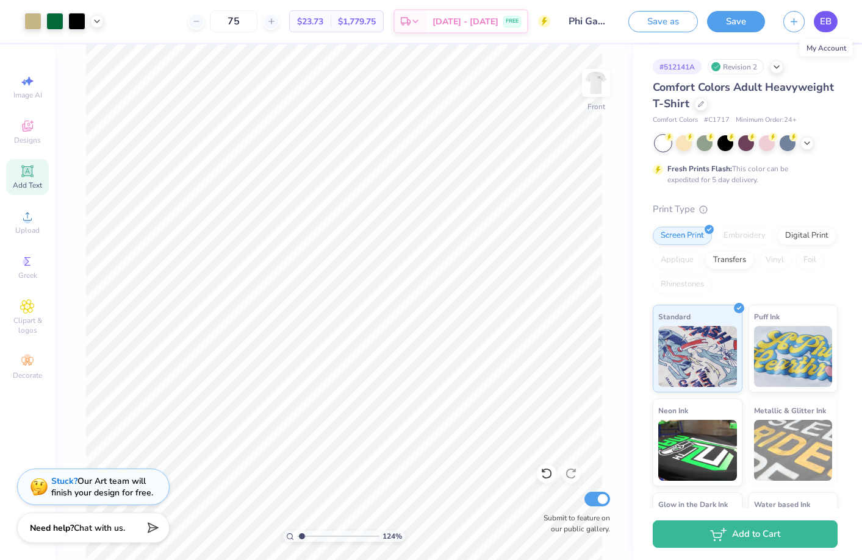
click at [823, 22] on span "EB" at bounding box center [826, 22] width 12 height 14
click at [246, 19] on input "75" at bounding box center [234, 21] width 48 height 22
type input "50"
